Goal: Check status: Check status

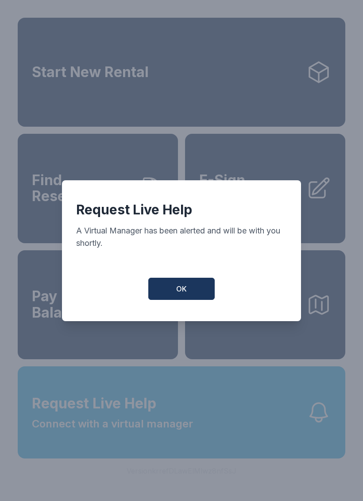
click at [175, 286] on button "OK" at bounding box center [181, 289] width 66 height 22
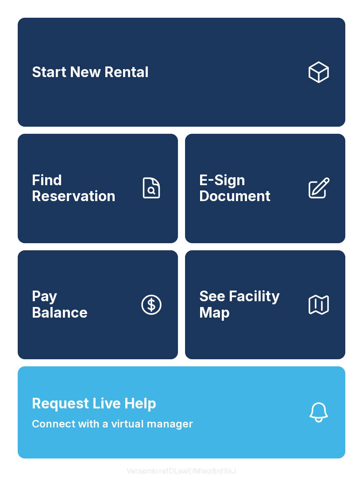
click at [171, 418] on span "Request Live Help Connect with a virtual manager" at bounding box center [112, 412] width 161 height 39
click at [212, 428] on button "Request Live Help Connect with a virtual manager" at bounding box center [182, 412] width 328 height 92
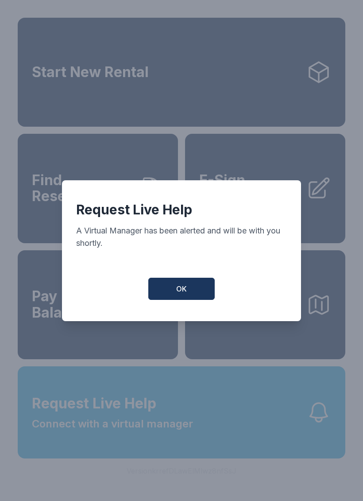
click at [176, 291] on button "OK" at bounding box center [181, 289] width 66 height 22
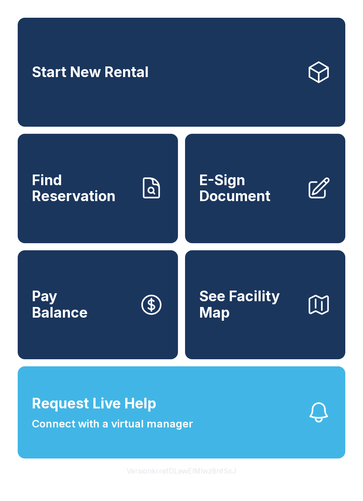
click at [114, 414] on span "Request Live Help" at bounding box center [94, 403] width 124 height 21
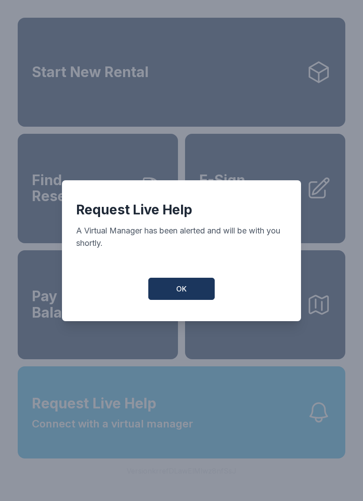
click at [199, 295] on button "OK" at bounding box center [181, 289] width 66 height 22
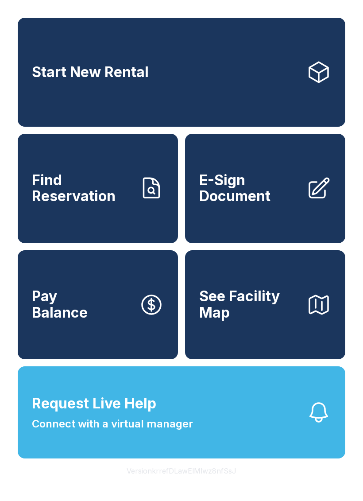
click at [225, 203] on span "E-Sign Document" at bounding box center [249, 188] width 100 height 32
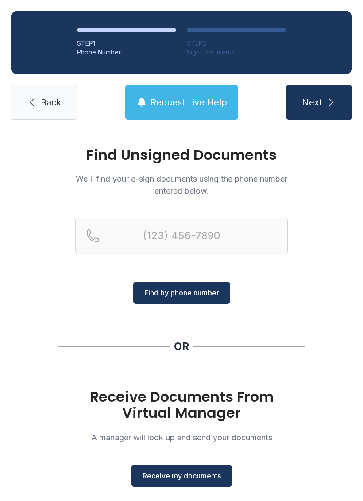
click at [210, 478] on span "Receive my documents" at bounding box center [182, 475] width 78 height 11
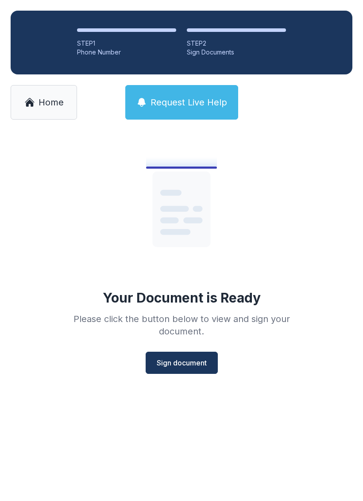
click at [218, 360] on button "Sign document" at bounding box center [182, 363] width 72 height 22
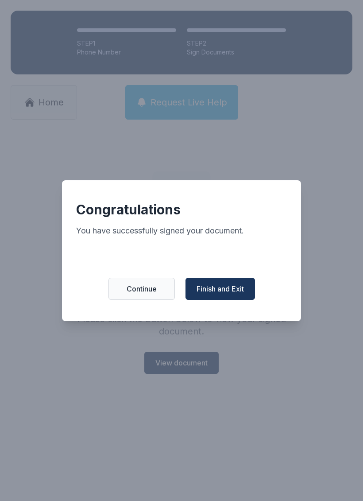
click at [240, 291] on span "Finish and Exit" at bounding box center [220, 288] width 47 height 11
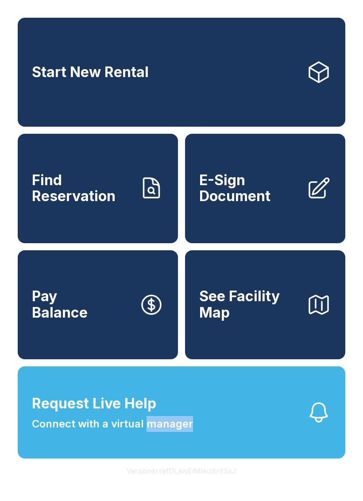
click at [93, 432] on span "Connect with a virtual manager" at bounding box center [112, 424] width 161 height 16
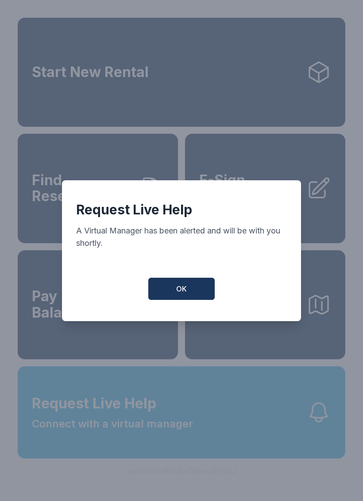
click at [175, 310] on div "Request Live Help A Virtual Manager has been alerted and will be with you short…" at bounding box center [181, 250] width 239 height 141
click at [174, 310] on div "Request Live Help A Virtual Manager has been alerted and will be with you short…" at bounding box center [181, 250] width 239 height 141
click at [181, 294] on span "OK" at bounding box center [181, 288] width 11 height 11
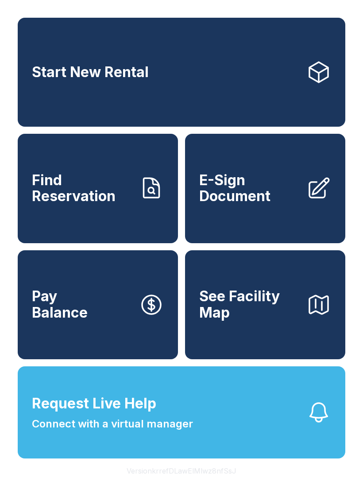
click at [155, 432] on span "Request Live Help Connect with a virtual manager" at bounding box center [112, 412] width 161 height 39
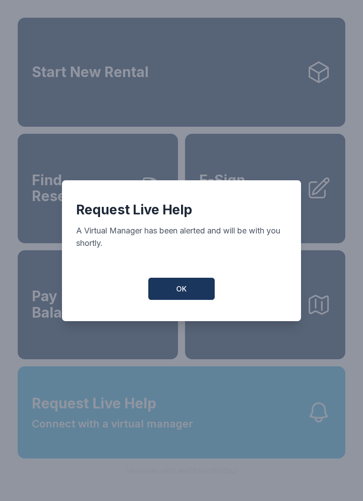
click at [182, 300] on button "OK" at bounding box center [181, 289] width 66 height 22
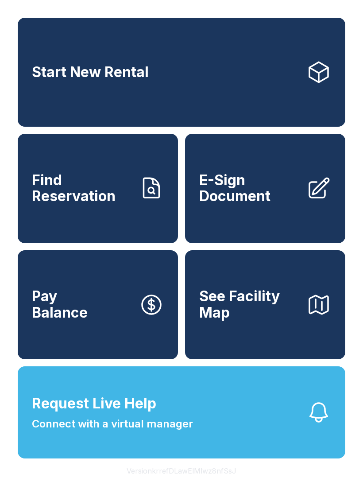
click at [156, 432] on span "Request Live Help Connect with a virtual manager" at bounding box center [112, 412] width 161 height 39
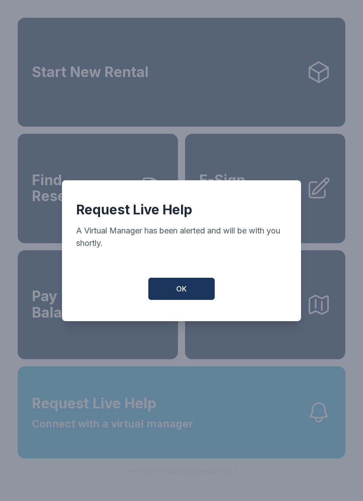
click at [183, 294] on span "OK" at bounding box center [181, 288] width 11 height 11
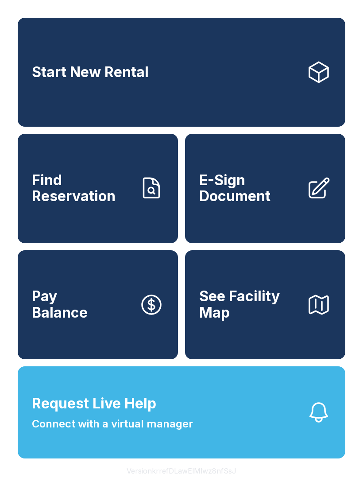
click at [143, 432] on span "Request Live Help Connect with a virtual manager" at bounding box center [112, 412] width 161 height 39
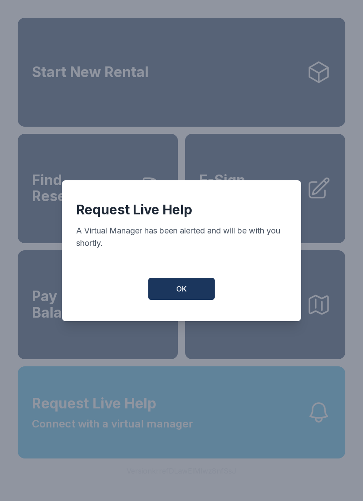
click at [198, 284] on button "OK" at bounding box center [181, 289] width 66 height 22
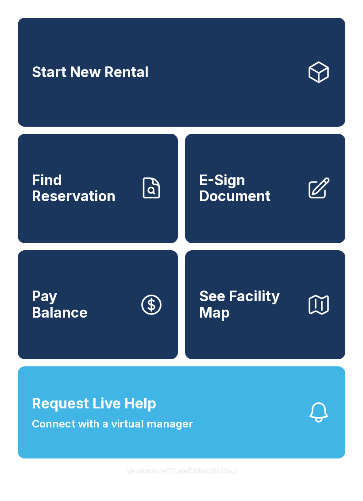
click at [177, 404] on button "Request Live Help Connect with a virtual manager" at bounding box center [182, 412] width 328 height 92
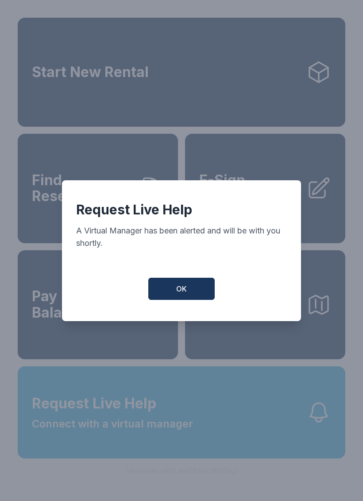
click at [164, 284] on button "OK" at bounding box center [181, 289] width 66 height 22
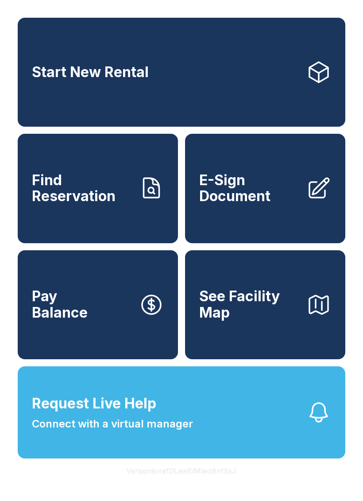
click at [106, 198] on span "Find Reservation" at bounding box center [82, 188] width 100 height 32
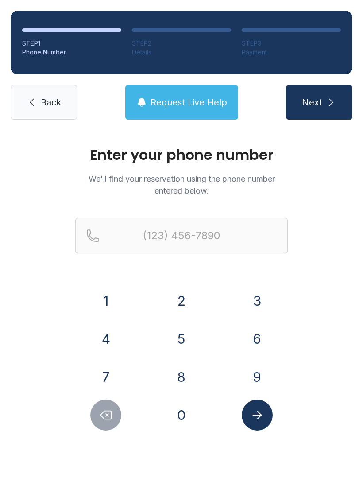
click at [252, 295] on button "3" at bounding box center [257, 300] width 31 height 31
click at [184, 369] on button "8" at bounding box center [181, 376] width 31 height 31
click at [255, 340] on button "6" at bounding box center [257, 338] width 31 height 31
click at [179, 300] on button "2" at bounding box center [181, 300] width 31 height 31
click at [104, 307] on button "1" at bounding box center [105, 300] width 31 height 31
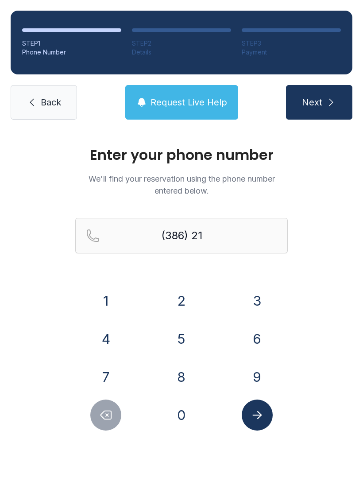
click at [184, 309] on button "2" at bounding box center [181, 300] width 31 height 31
click at [263, 368] on button "9" at bounding box center [257, 376] width 31 height 31
click at [188, 336] on button "5" at bounding box center [181, 338] width 31 height 31
click at [114, 413] on button "Delete number" at bounding box center [105, 414] width 31 height 31
click at [116, 385] on button "7" at bounding box center [105, 376] width 31 height 31
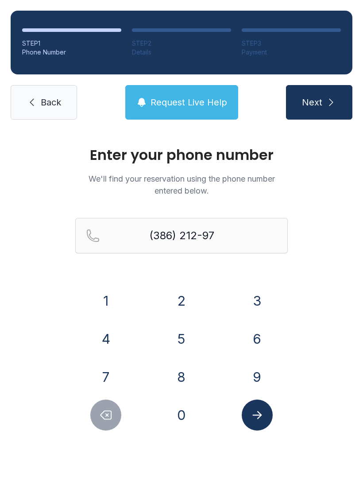
click at [178, 416] on button "0" at bounding box center [181, 414] width 31 height 31
click at [259, 337] on button "6" at bounding box center [257, 338] width 31 height 31
type input "[PHONE_NUMBER]"
